Goal: Find specific page/section: Find specific page/section

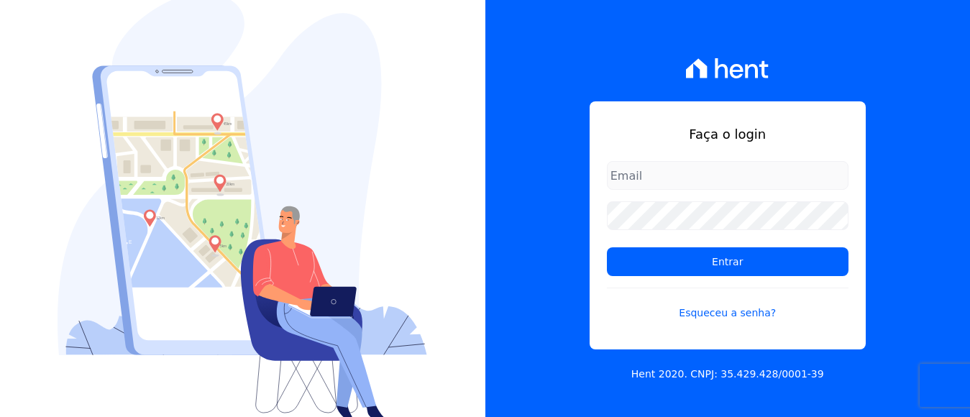
click at [698, 175] on input "email" at bounding box center [728, 175] width 242 height 29
type input "financeiro@panizziconstrucoes.com.br"
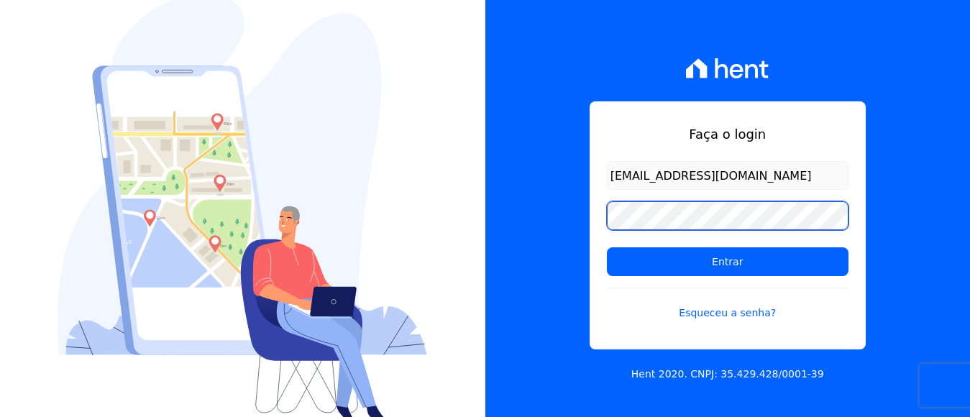
click at [607, 247] on input "Entrar" at bounding box center [728, 261] width 242 height 29
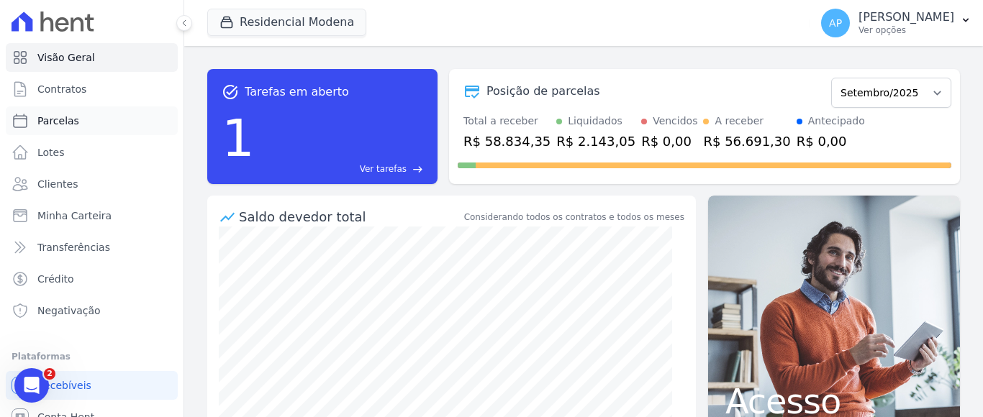
click at [65, 122] on span "Parcelas" at bounding box center [58, 121] width 42 height 14
select select
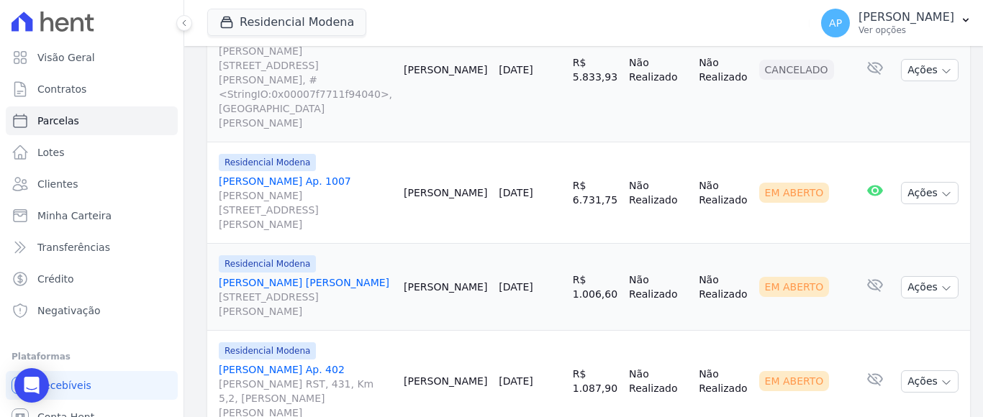
scroll to position [2147, 0]
